Goal: Information Seeking & Learning: Learn about a topic

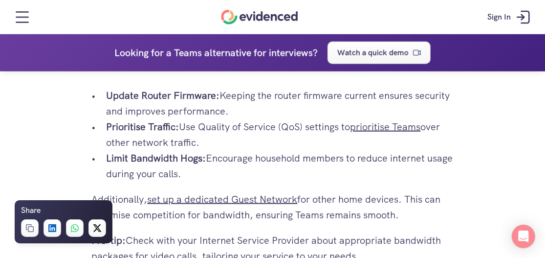
scroll to position [2738, 0]
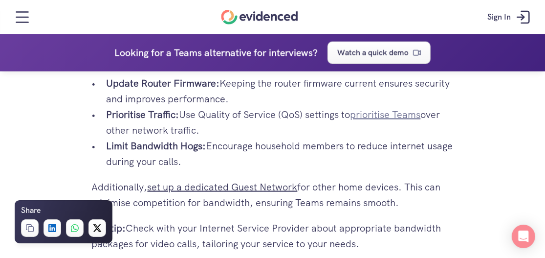
click at [415, 113] on link "prioritise Teams" at bounding box center [386, 114] width 70 height 13
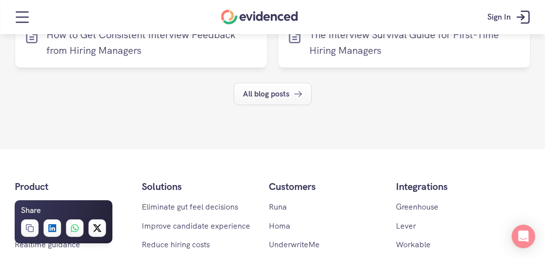
scroll to position [4205, 0]
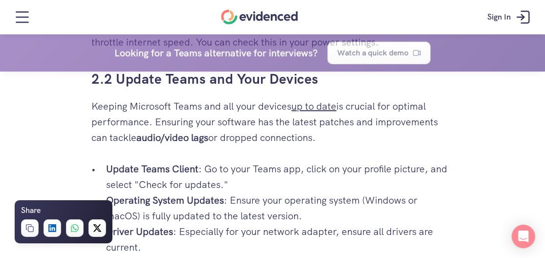
scroll to position [1711, 0]
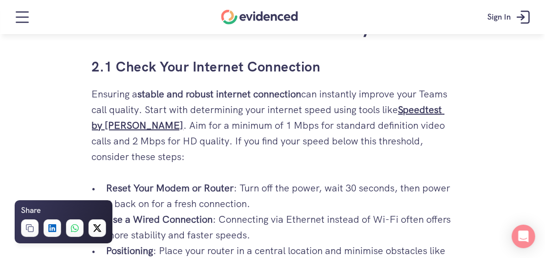
scroll to position [1418, 0]
